Goal: Register for event/course

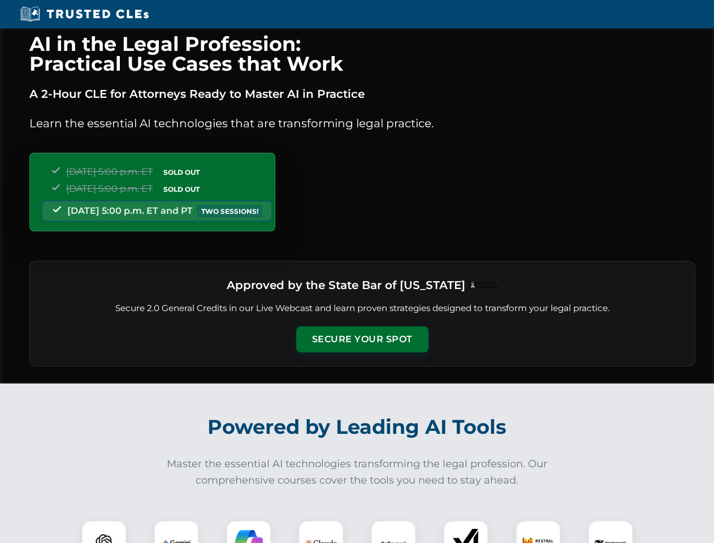
click at [362, 339] on button "Secure Your Spot" at bounding box center [362, 339] width 132 height 26
click at [104, 532] on img at bounding box center [104, 543] width 33 height 33
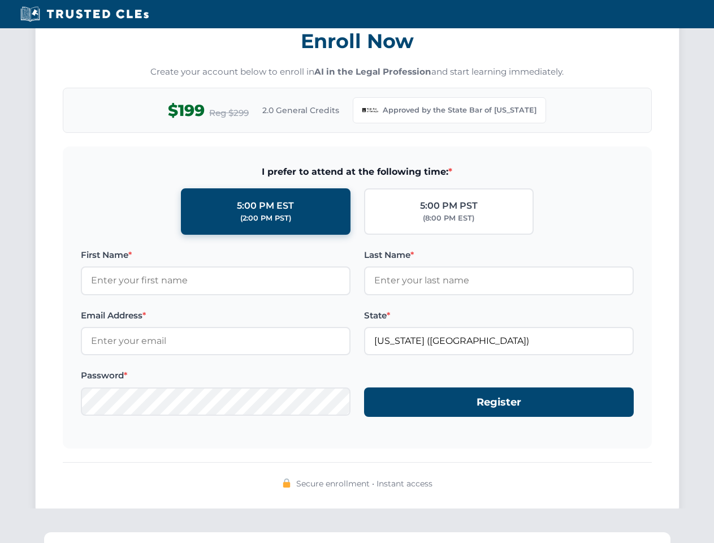
scroll to position [1102, 0]
